Goal: Transaction & Acquisition: Purchase product/service

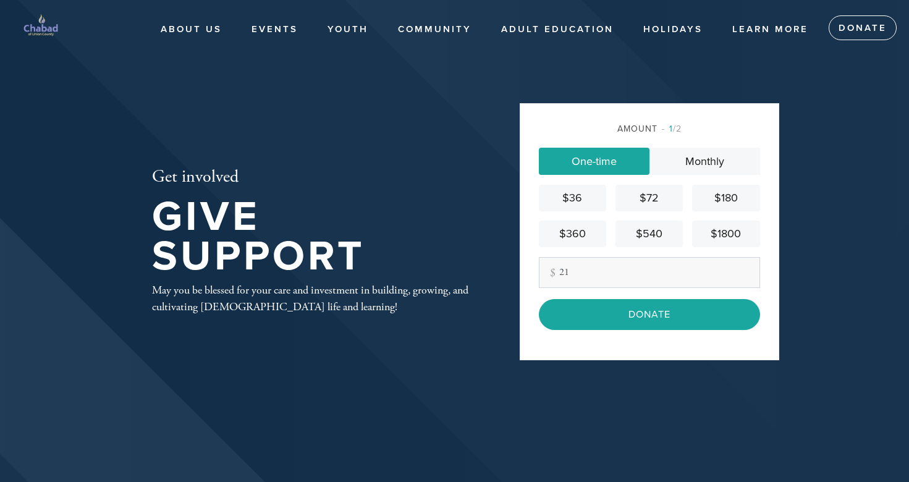
type input "2"
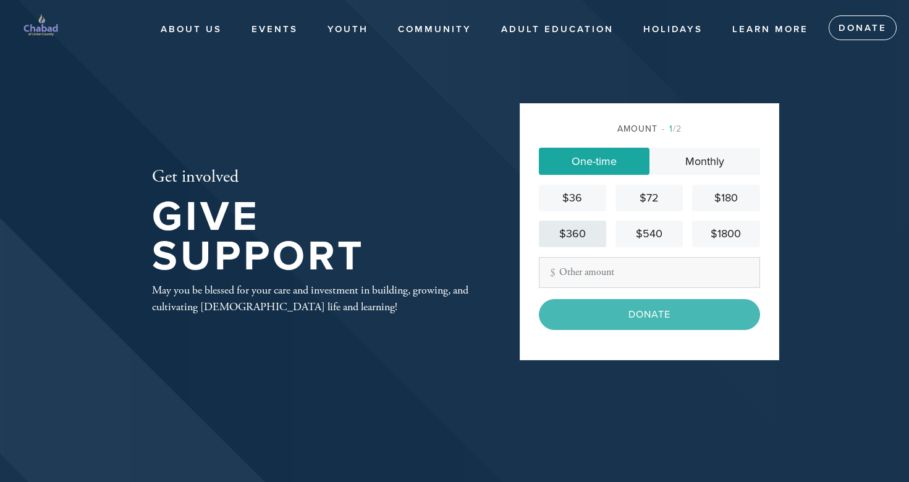
click at [577, 233] on div "$360" at bounding box center [572, 233] width 57 height 17
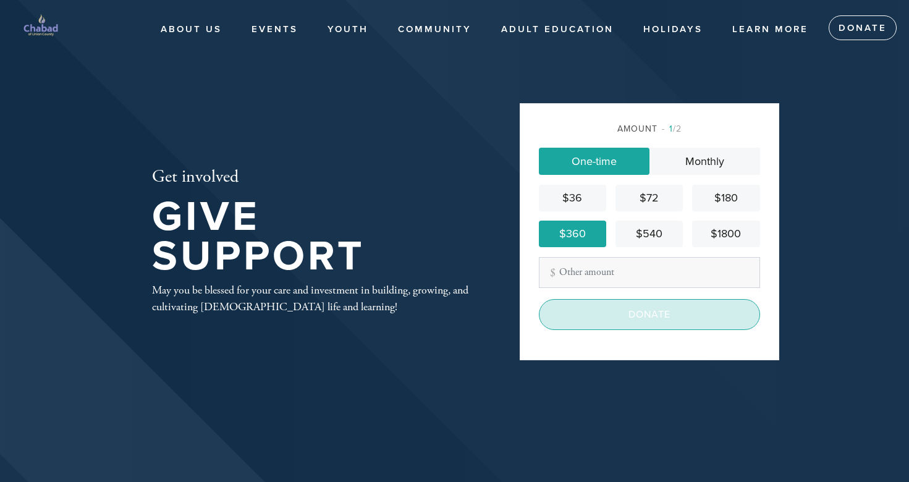
click at [628, 311] on input "Donate" at bounding box center [649, 314] width 221 height 31
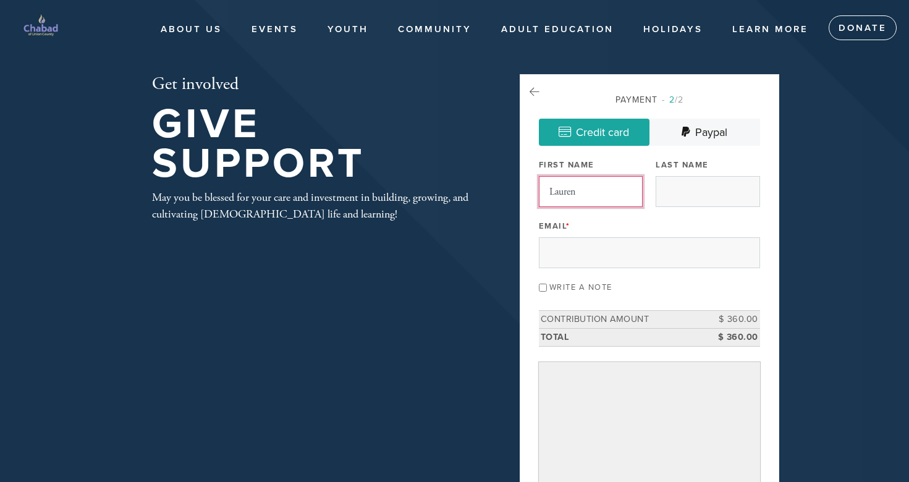
type input "Lauren"
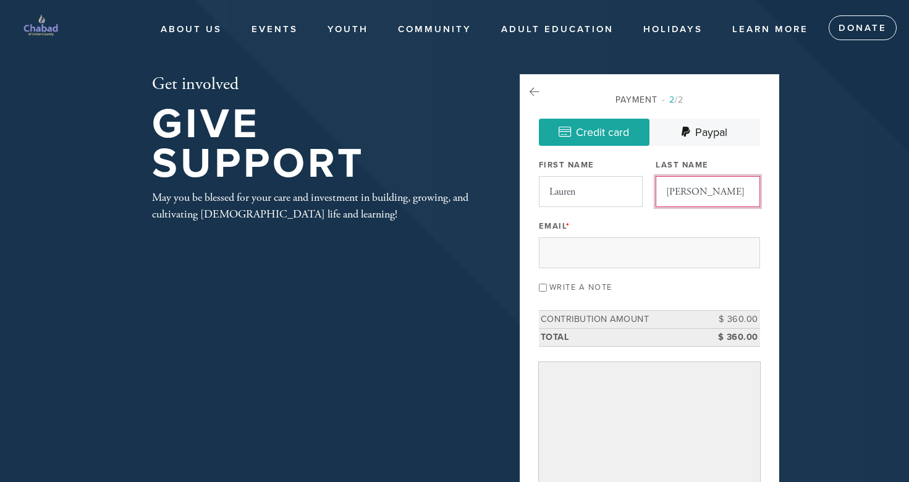
type input "Shanker"
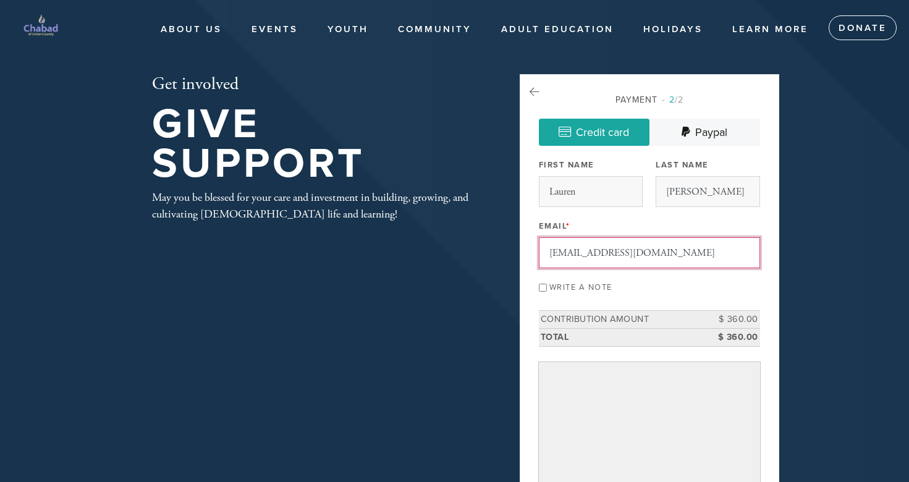
type input "laurenbethshanker@gmail.com"
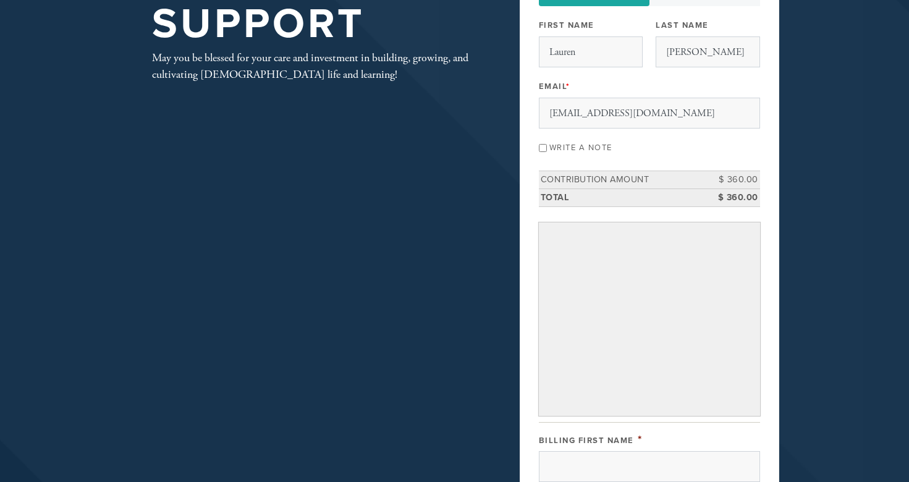
scroll to position [144, 0]
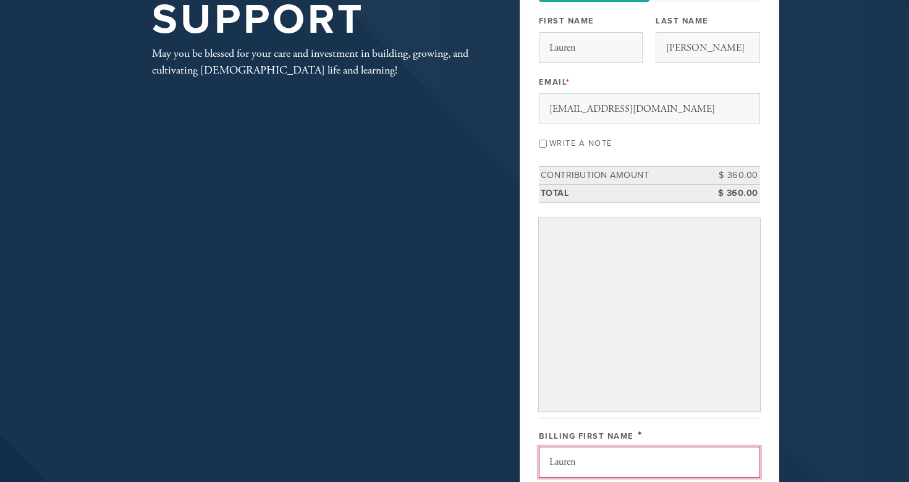
type input "Lauren"
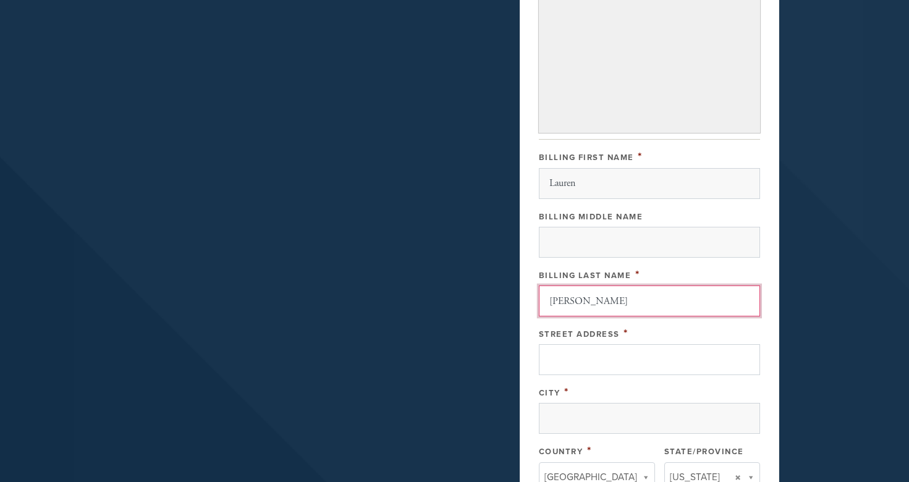
type input "Shanker"
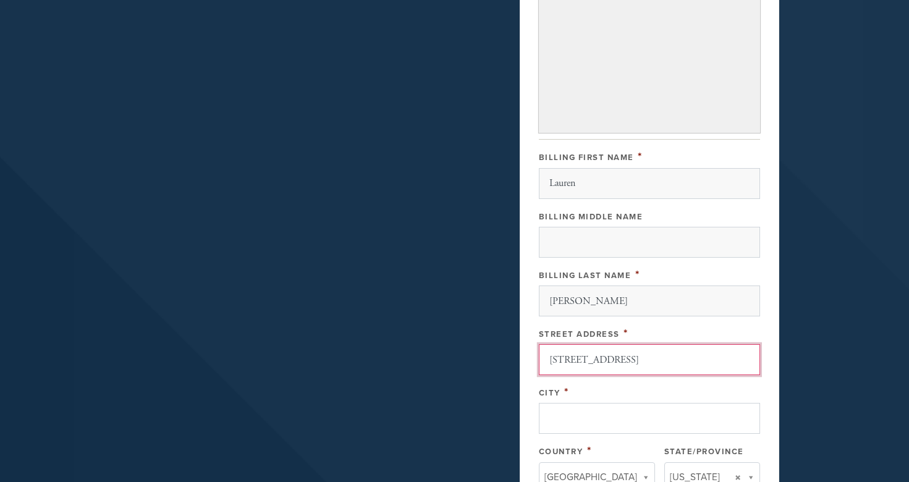
type input "1621 Rising Way"
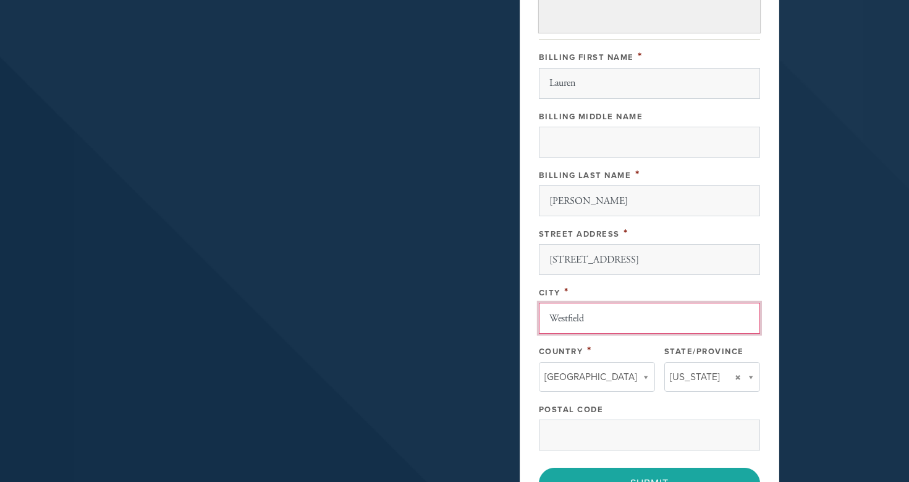
scroll to position [531, 0]
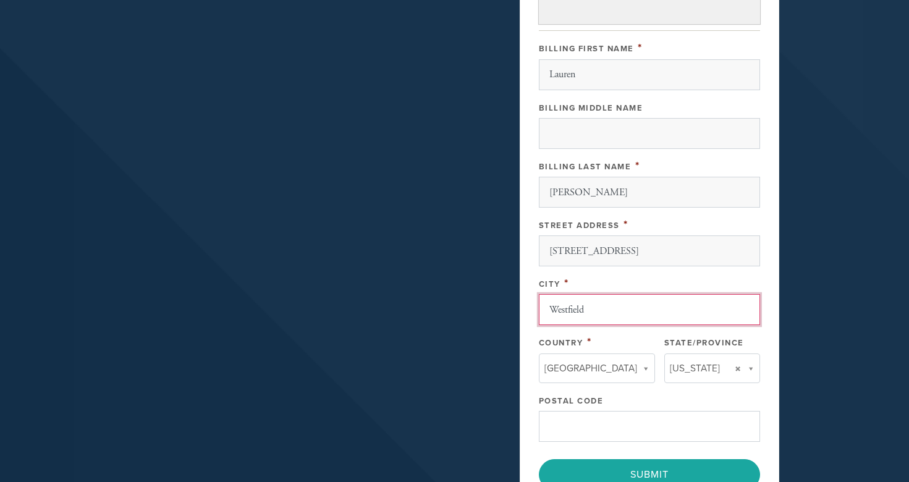
type input "Westfield"
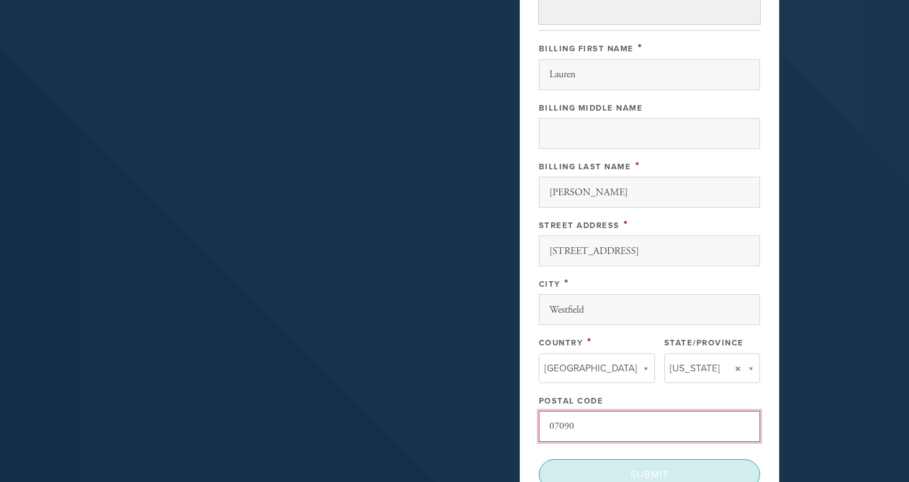
type input "07090"
click at [623, 468] on input "Submit" at bounding box center [649, 474] width 221 height 31
